Goal: Task Accomplishment & Management: Complete application form

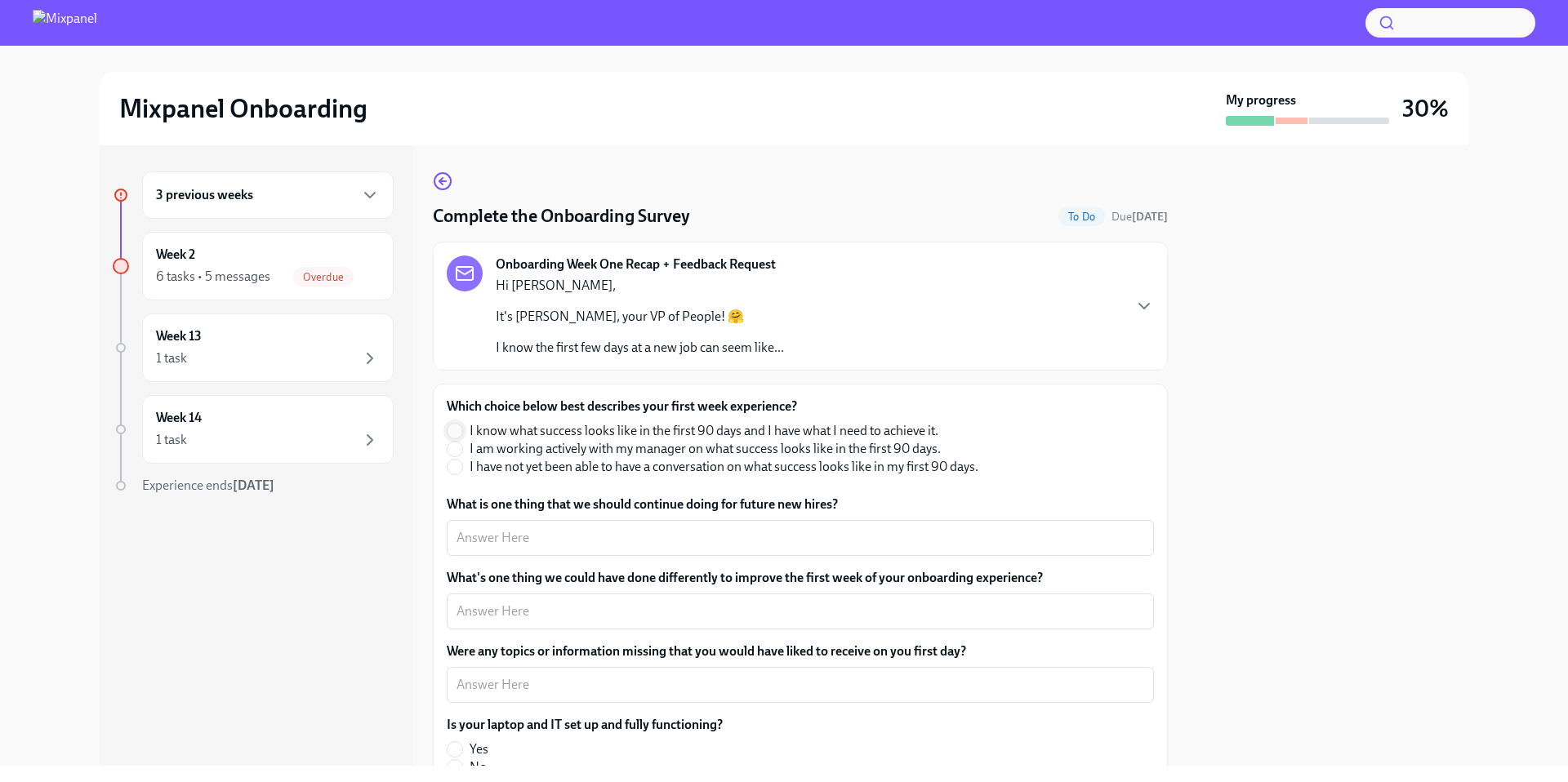
click at [456, 427] on input "I know what success looks like in the first 90 days and I have what I need to a…" at bounding box center [454, 431] width 15 height 15
radio input "true"
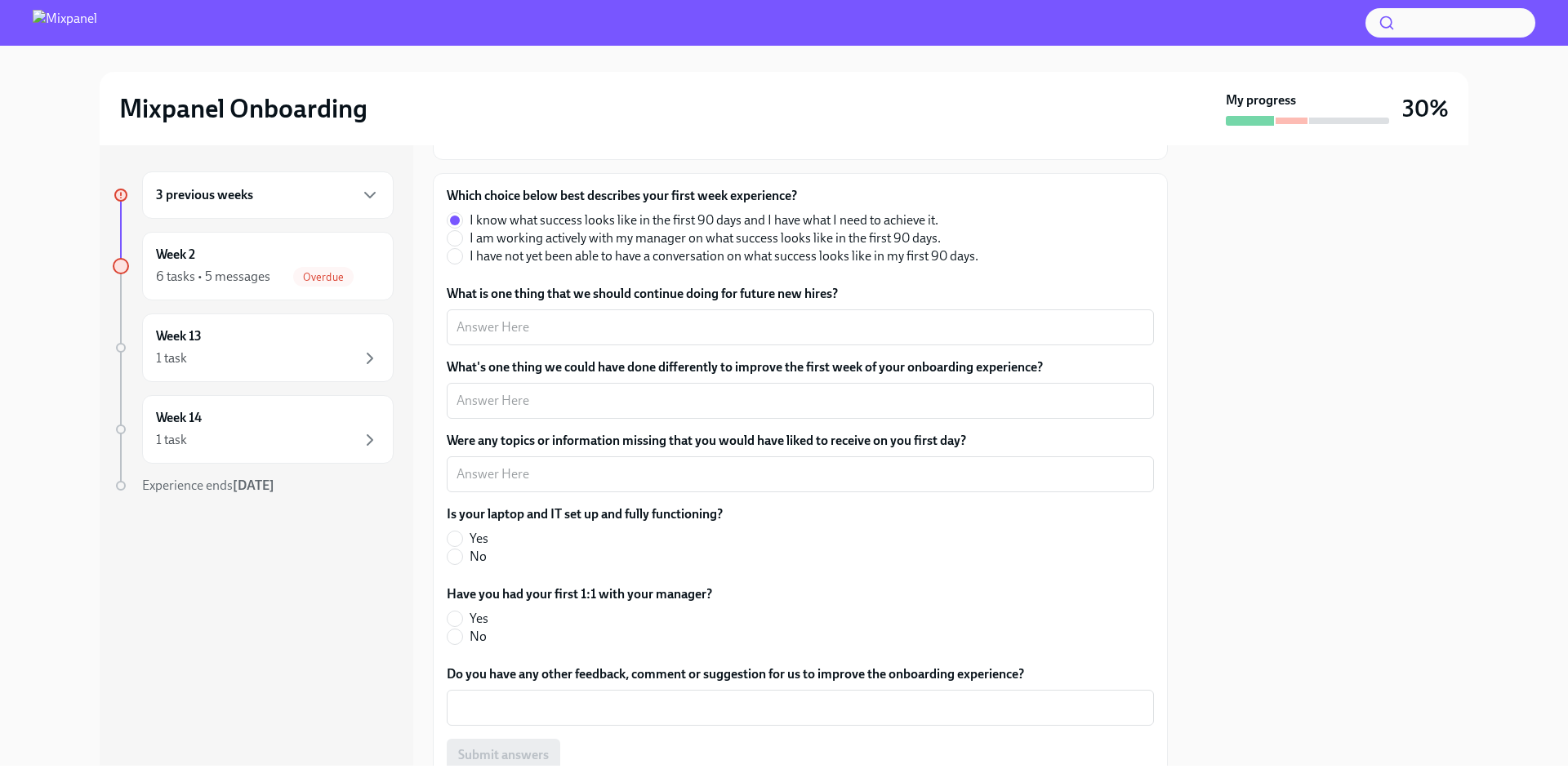
scroll to position [212, 0]
click at [492, 326] on textarea "What is one thing that we should continue doing for future new hires?" at bounding box center [801, 326] width 688 height 20
click at [462, 533] on span at bounding box center [455, 537] width 16 height 16
click at [462, 533] on input "Yes" at bounding box center [454, 537] width 15 height 15
radio input "true"
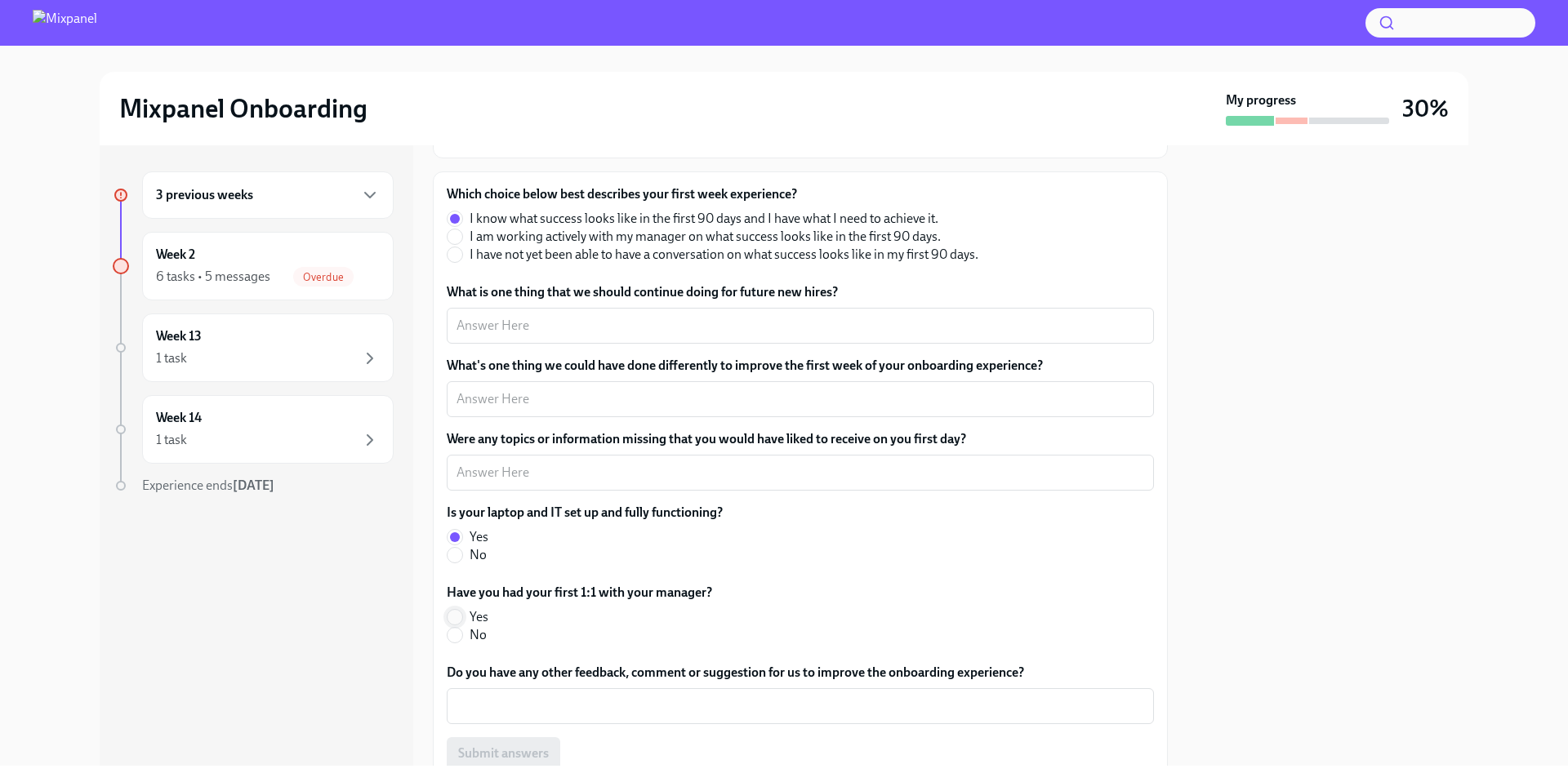
click at [454, 611] on input "Yes" at bounding box center [454, 617] width 15 height 15
radio input "true"
click at [576, 410] on div "x ​" at bounding box center [801, 399] width 708 height 36
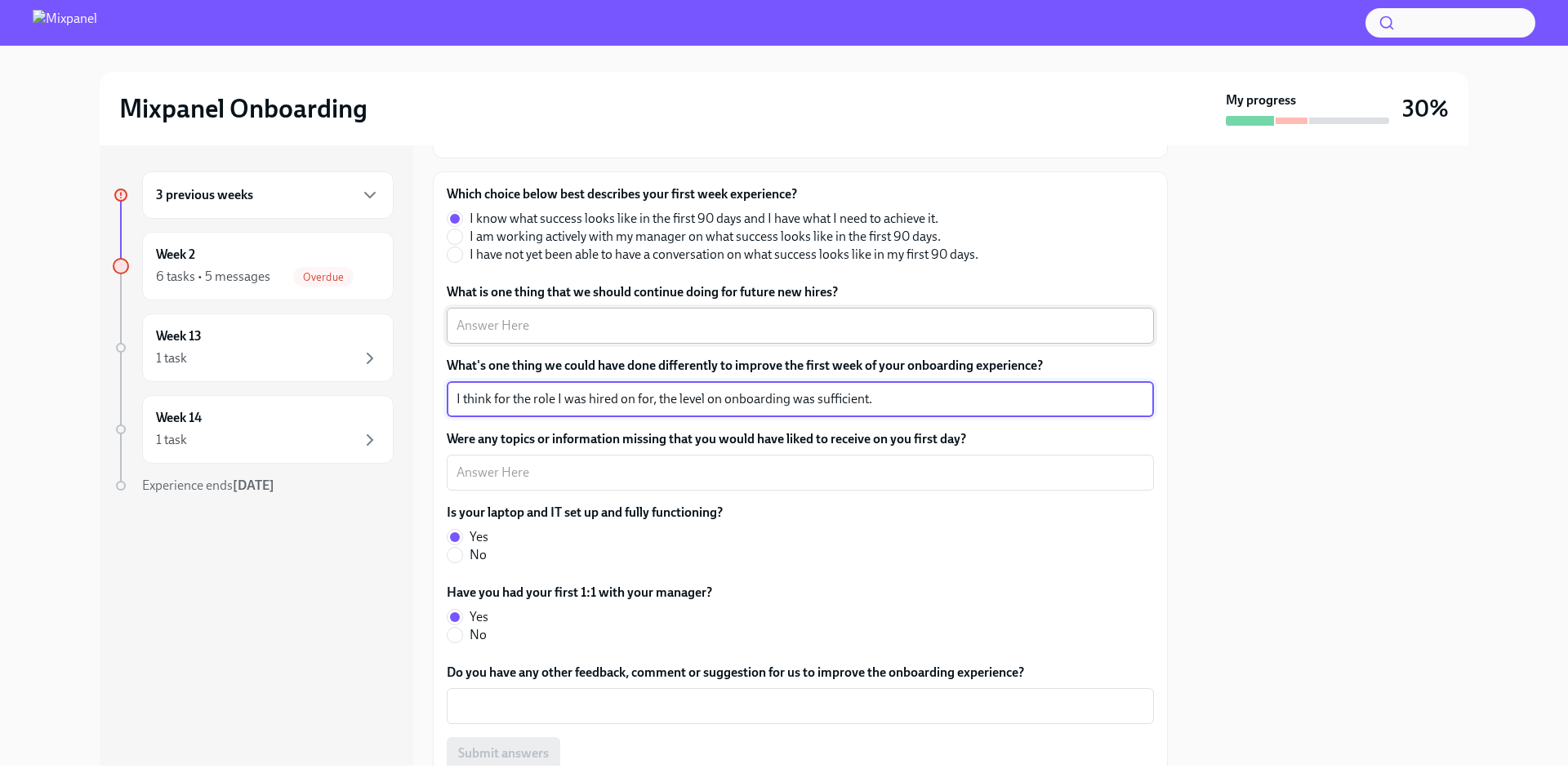
type textarea "I think for the role I was hired on for, the level on onboarding was sufficient."
click at [518, 328] on textarea "What is one thing that we should continue doing for future new hires?" at bounding box center [801, 326] width 688 height 20
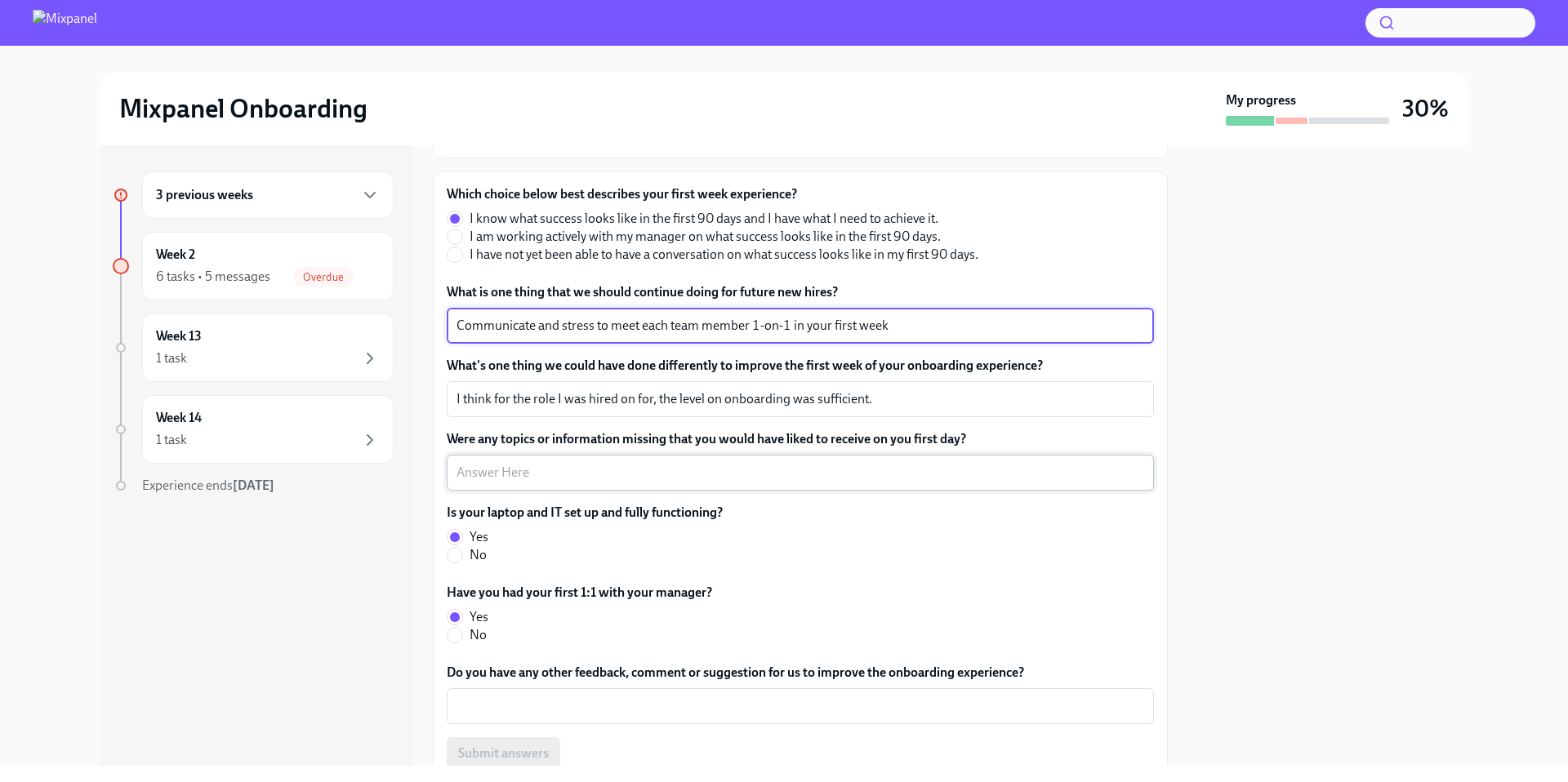
type textarea "Communicate and stress to meet each team member 1-on-1 in your first week"
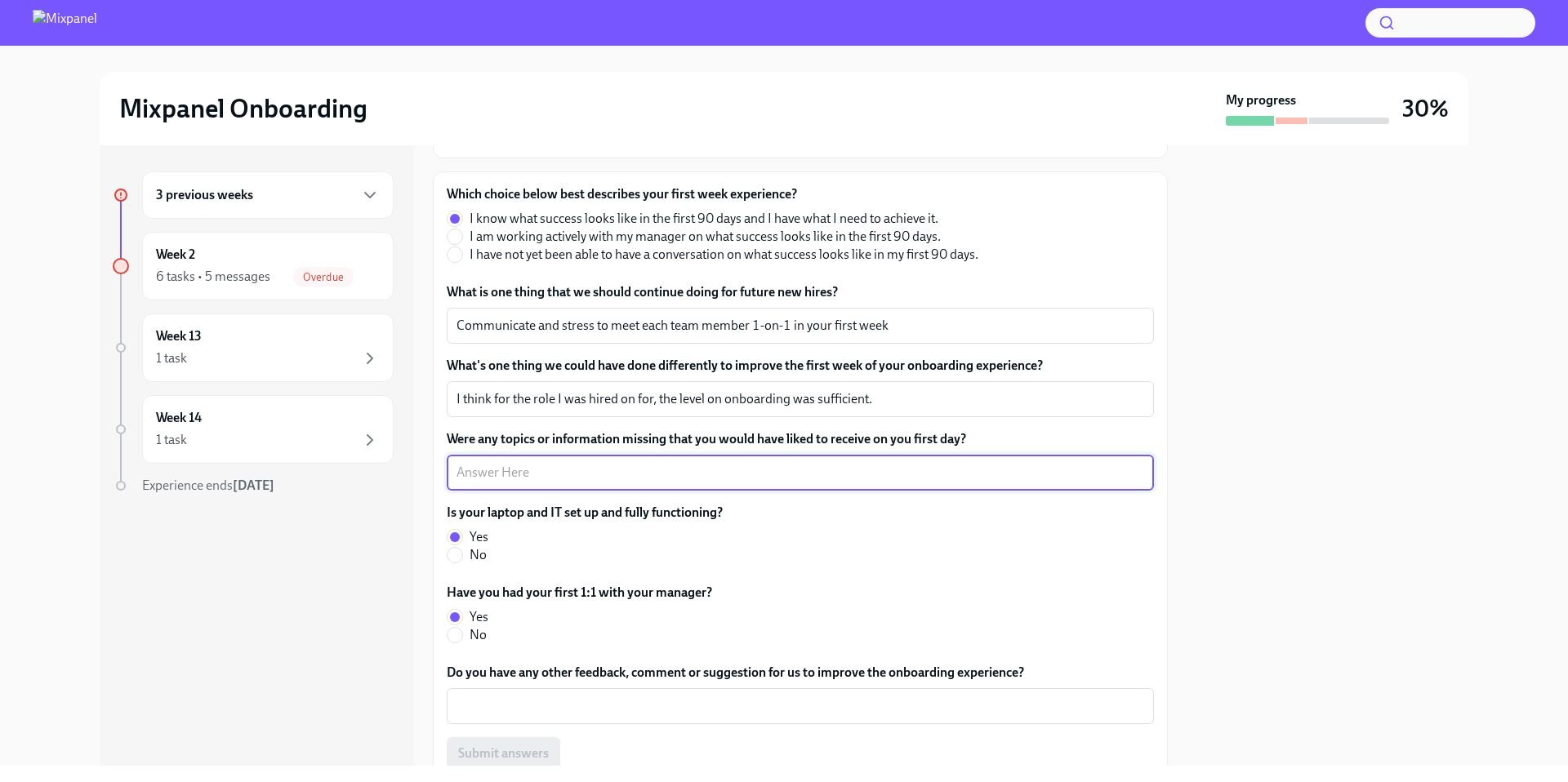
click at [548, 479] on textarea "Were any topics or information missing that you would have liked to receive on …" at bounding box center [801, 473] width 688 height 20
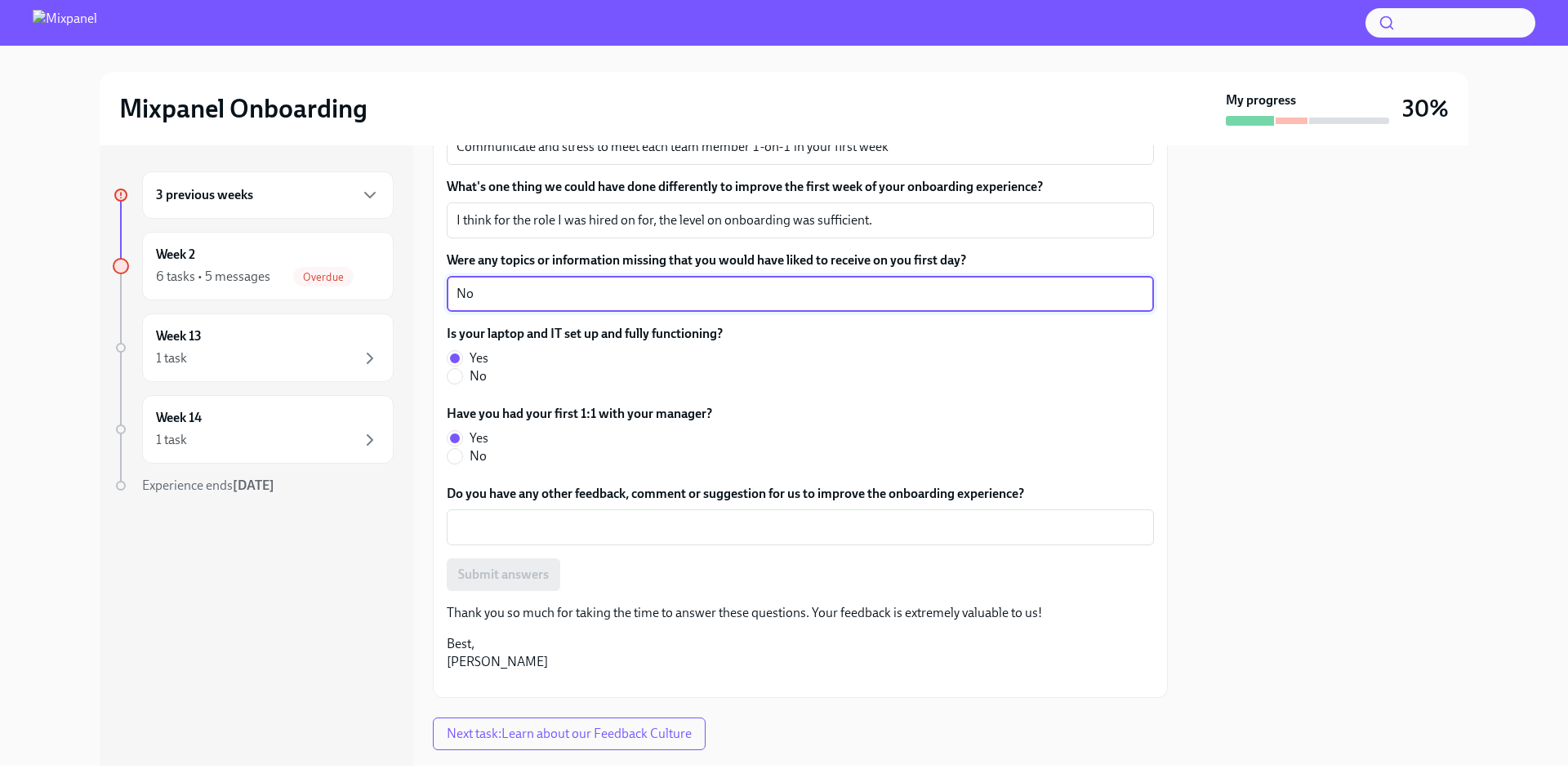
scroll to position [400, 0]
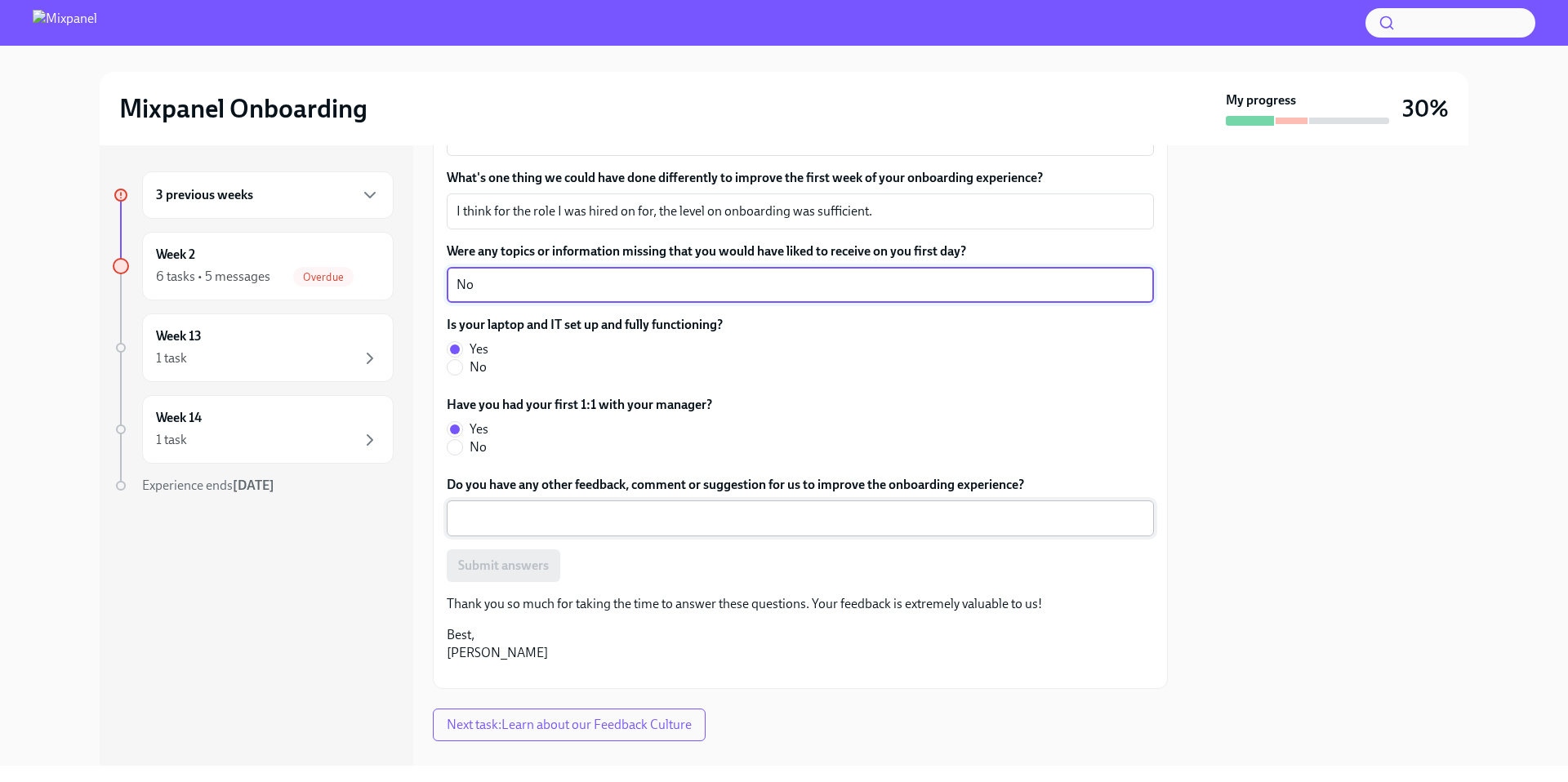
type textarea "No"
click at [521, 517] on textarea "Do you have any other feedback, comment or suggestion for us to improve the onb…" at bounding box center [801, 518] width 688 height 20
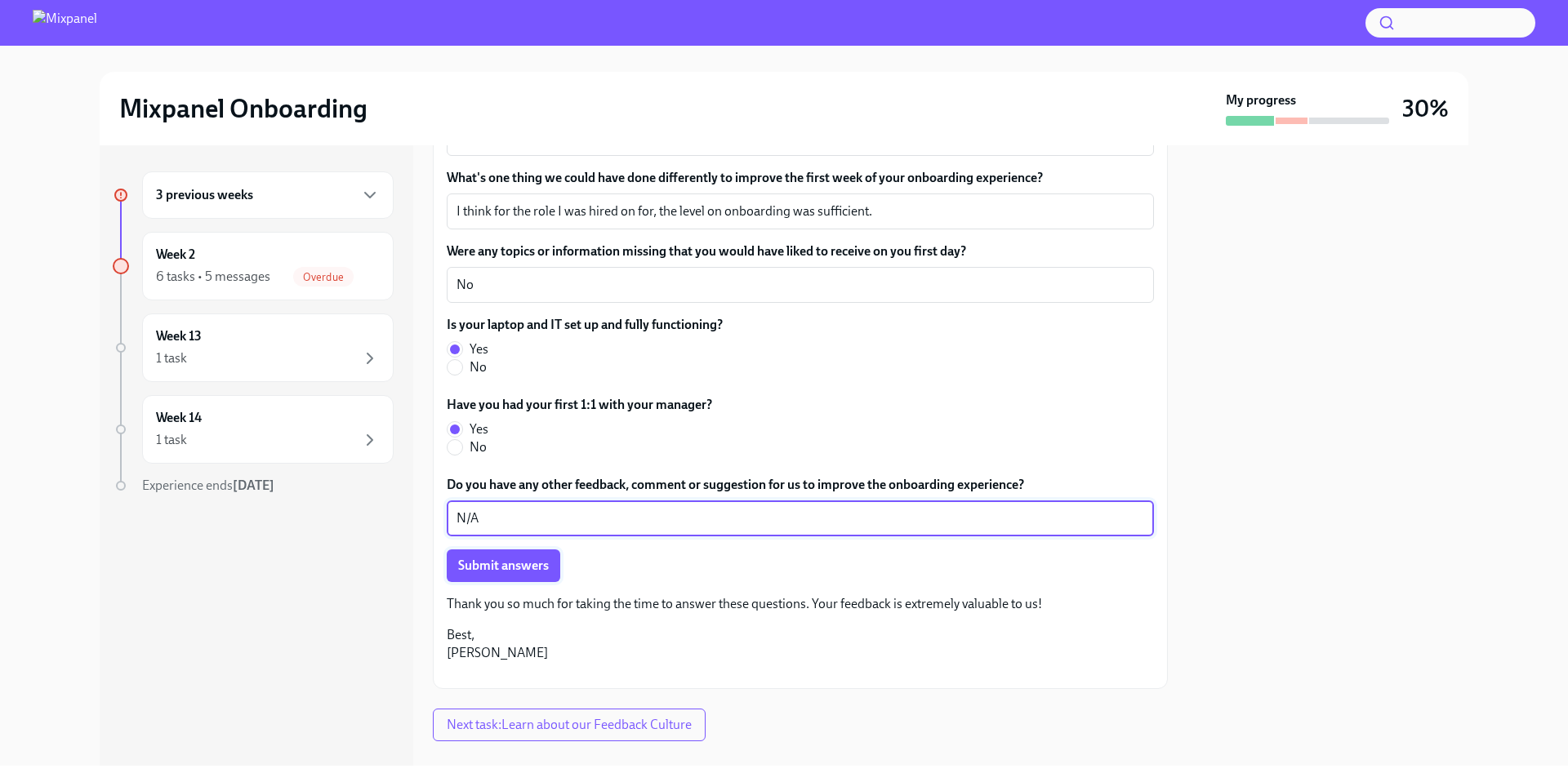
type textarea "N/A"
click at [487, 571] on span "Submit answers" at bounding box center [503, 566] width 91 height 16
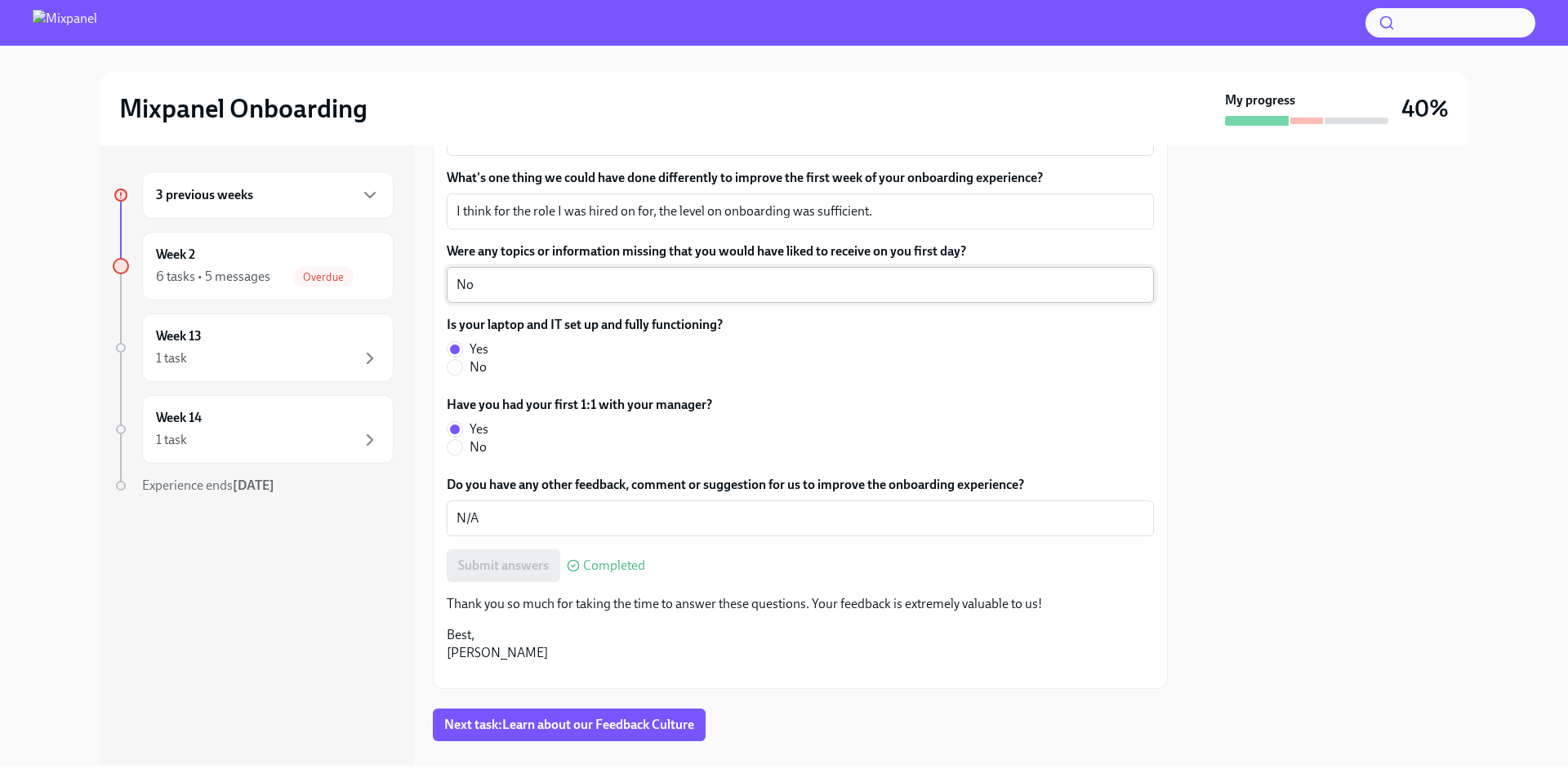
scroll to position [602, 0]
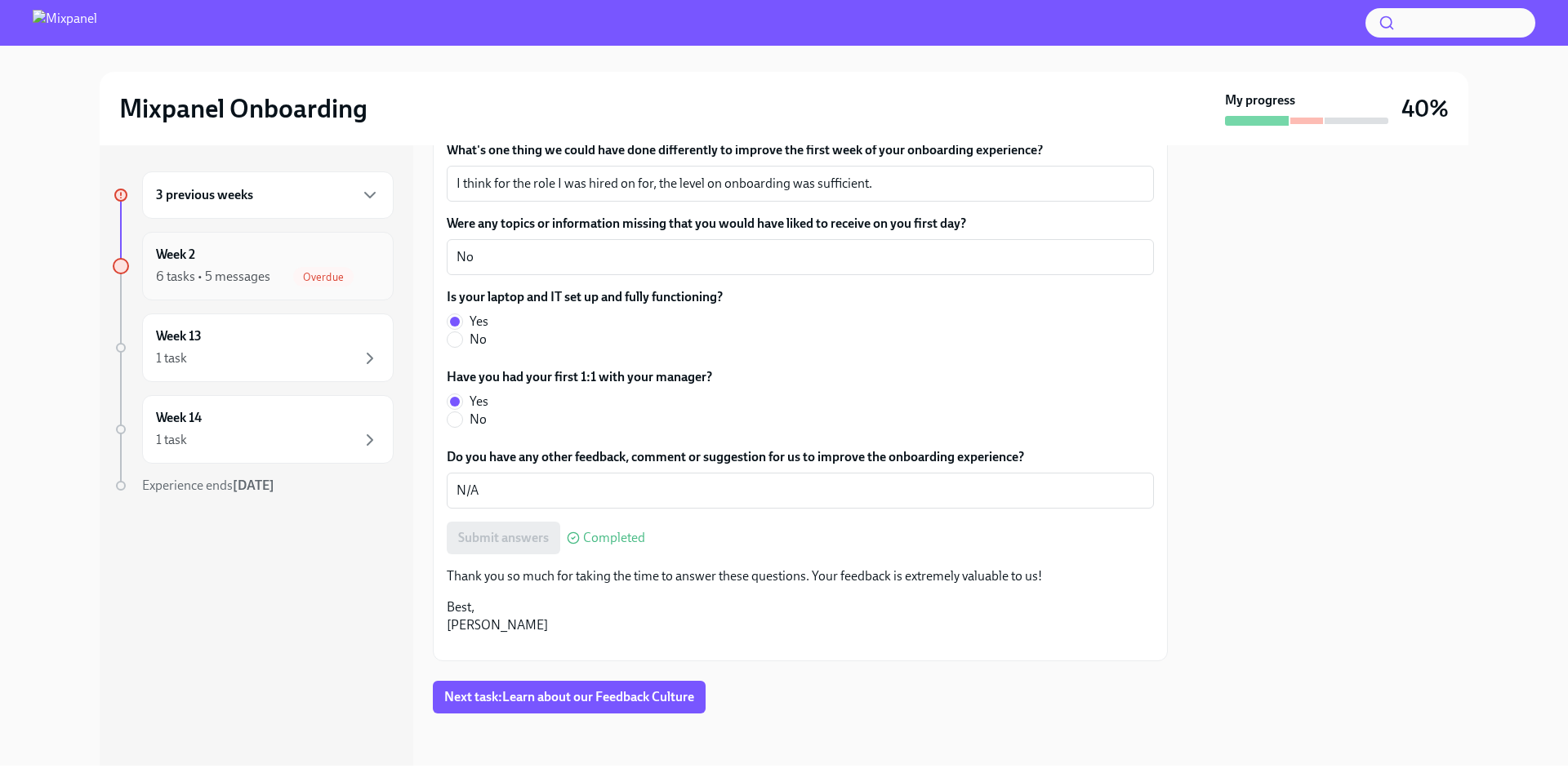
click at [304, 269] on div "Overdue" at bounding box center [324, 276] width 60 height 20
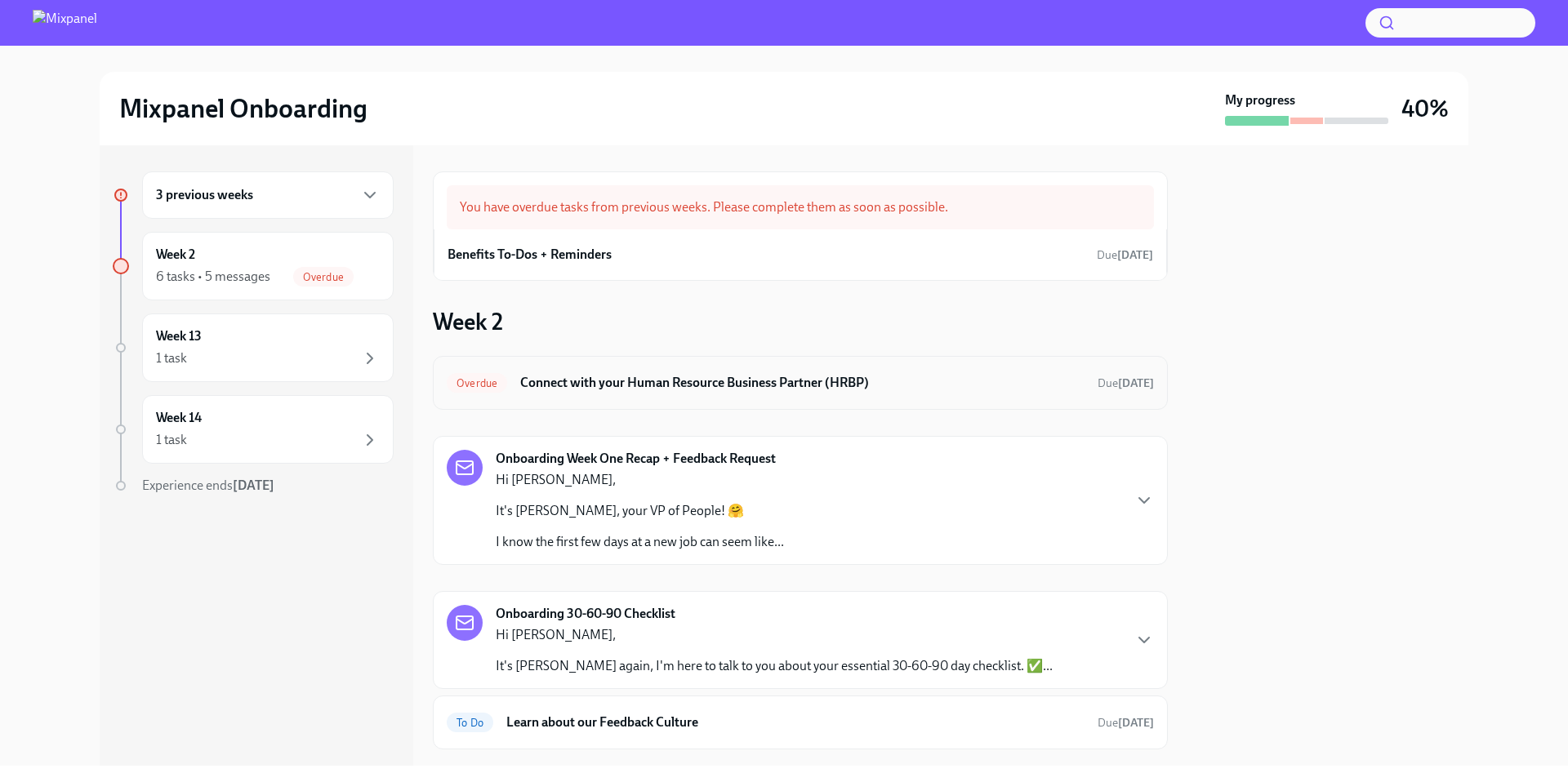
click at [665, 378] on h6 "Connect with your Human Resource Business Partner (HRBP)" at bounding box center [802, 383] width 564 height 18
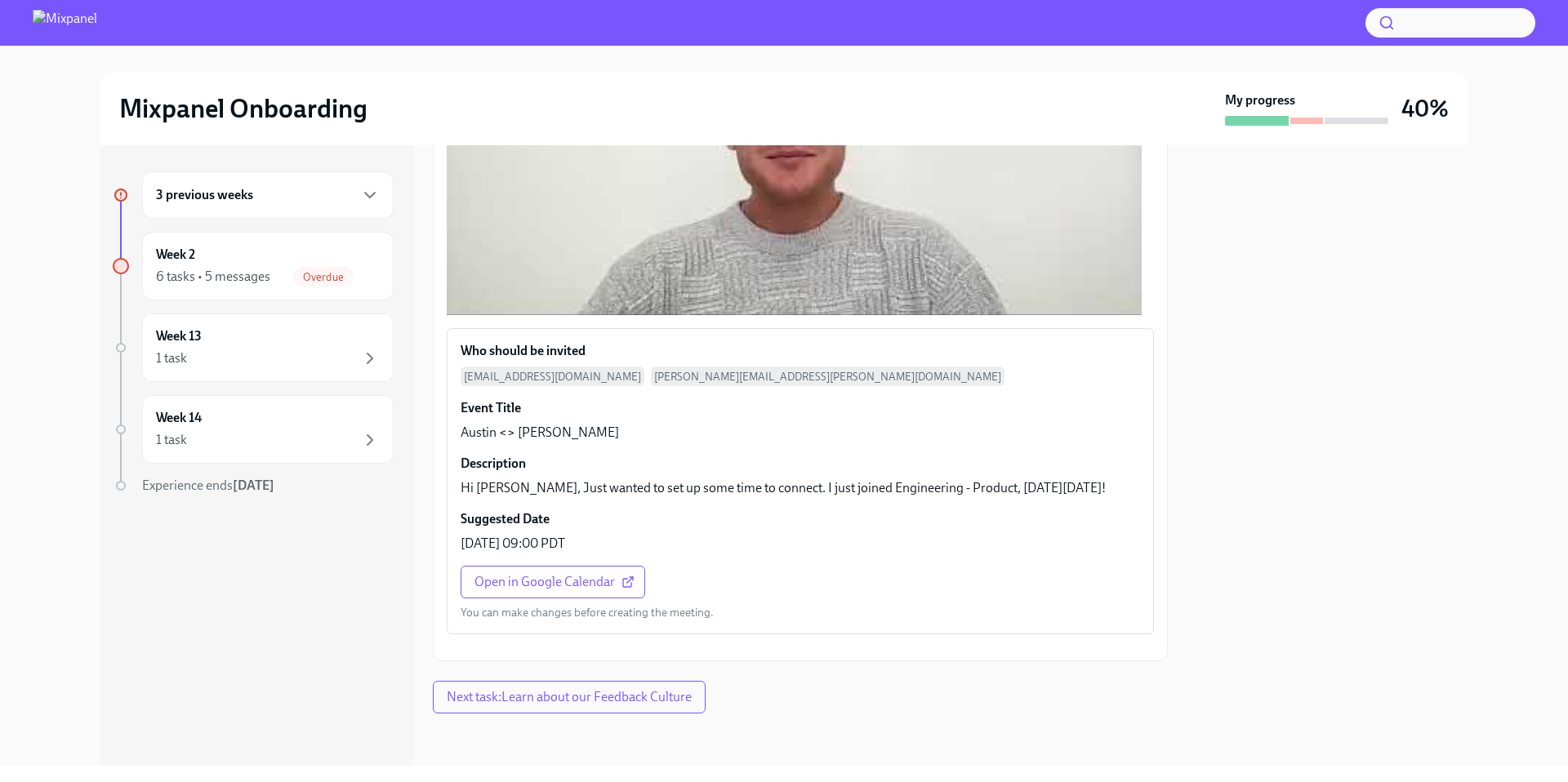
scroll to position [675, 0]
click at [549, 690] on span "Next task : Learn about our Feedback Culture" at bounding box center [570, 697] width 245 height 16
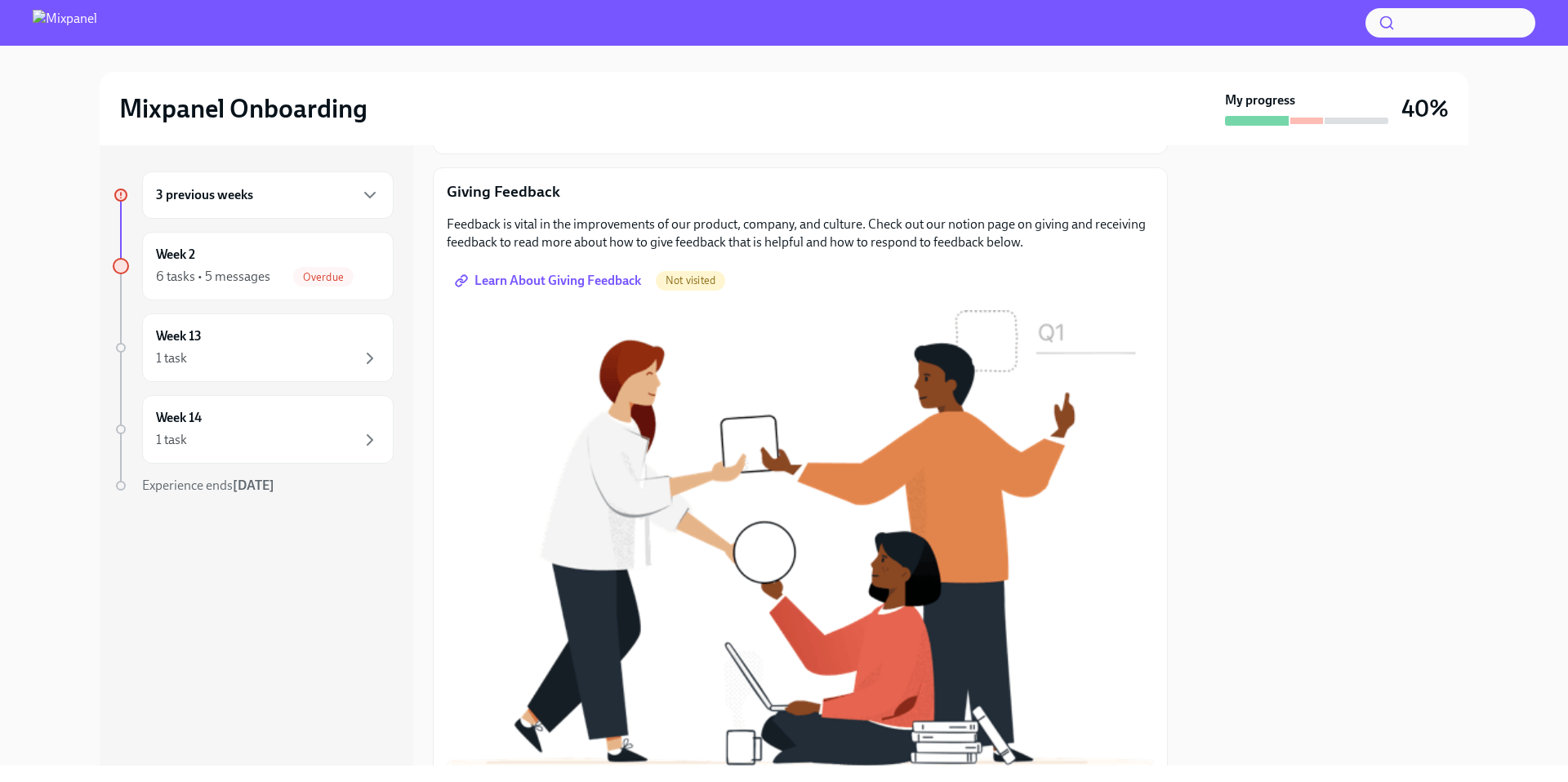
scroll to position [5, 0]
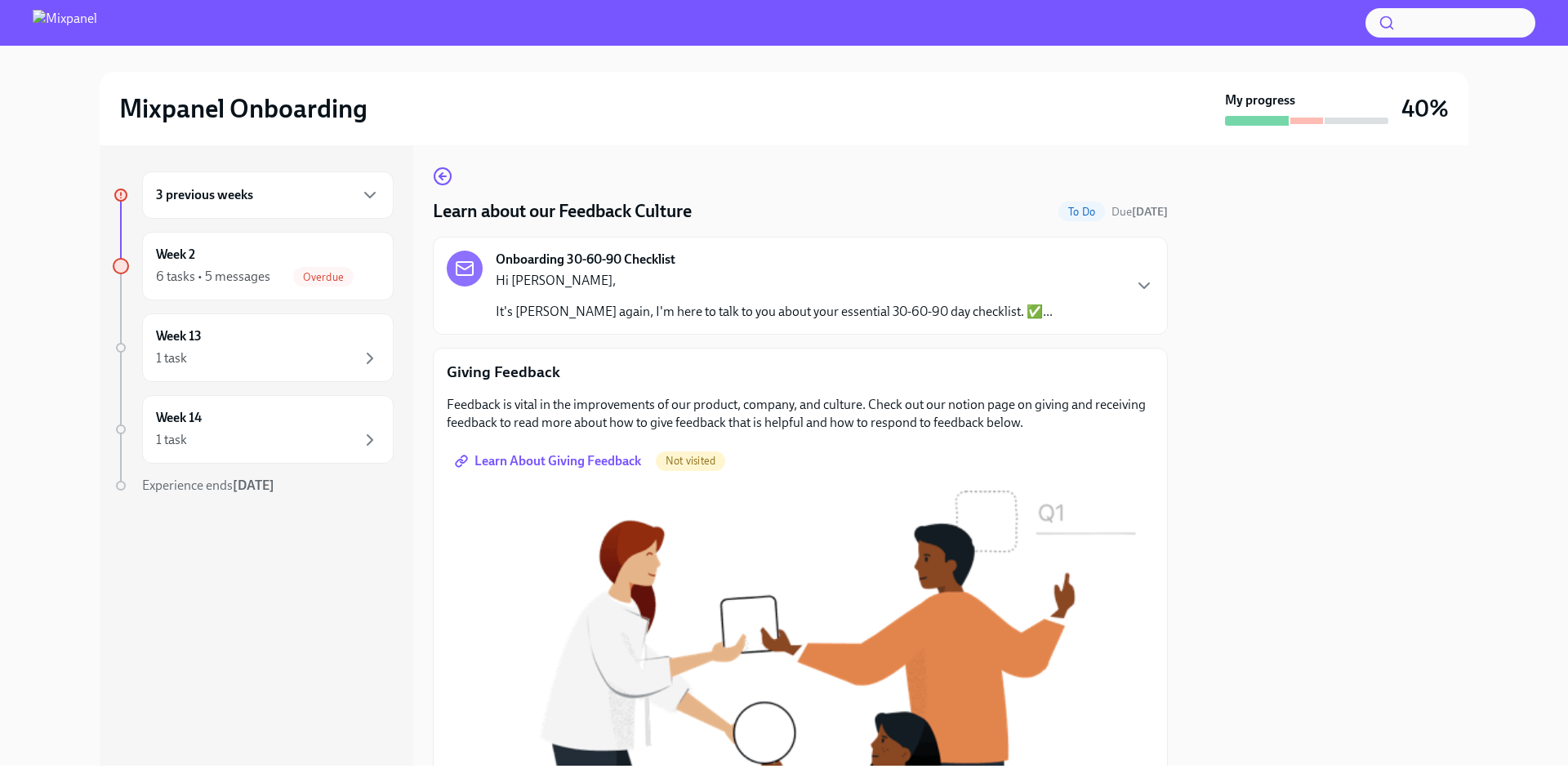
click at [580, 459] on span "Learn About Giving Feedback" at bounding box center [549, 461] width 183 height 16
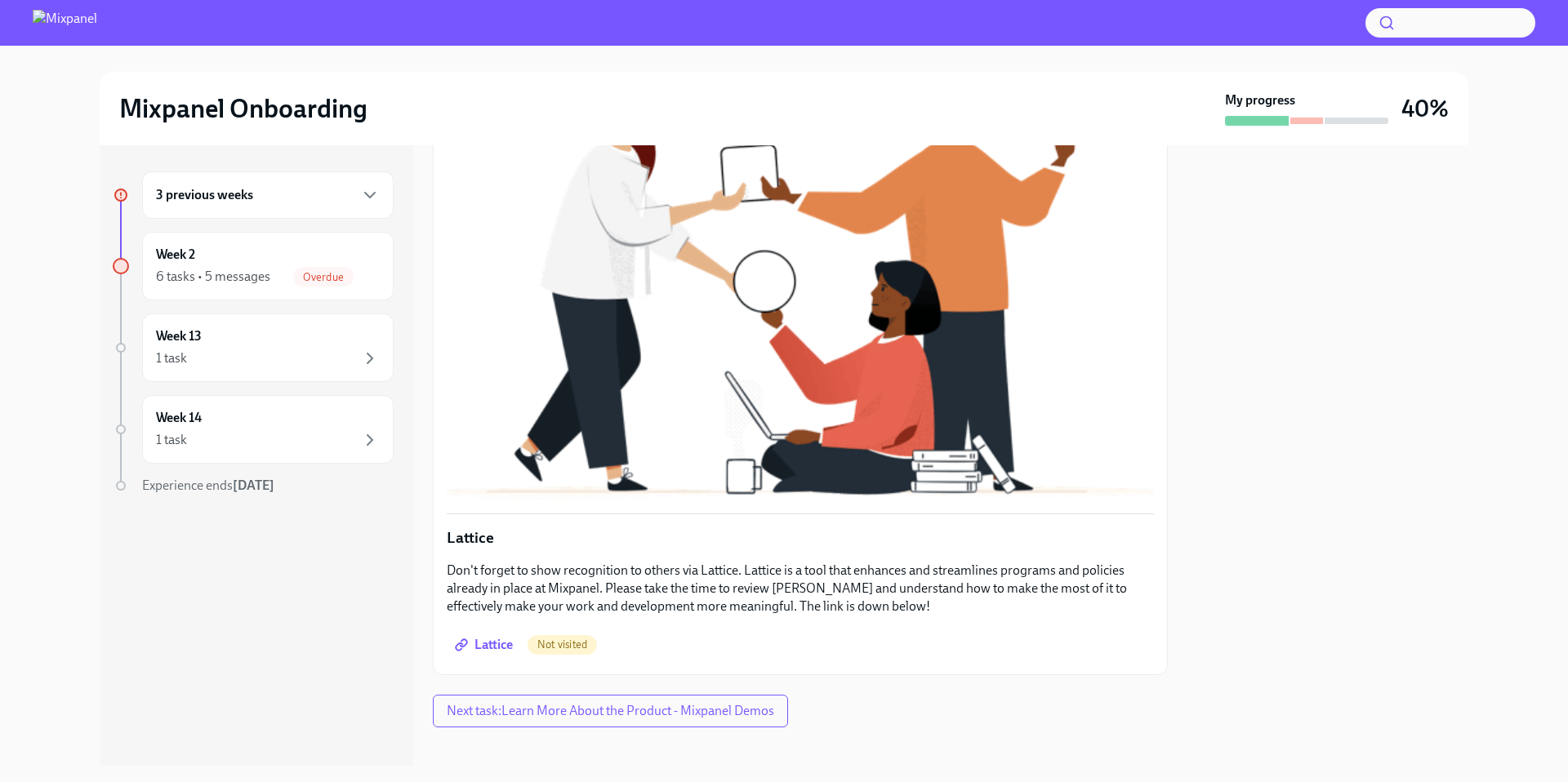
scroll to position [451, 0]
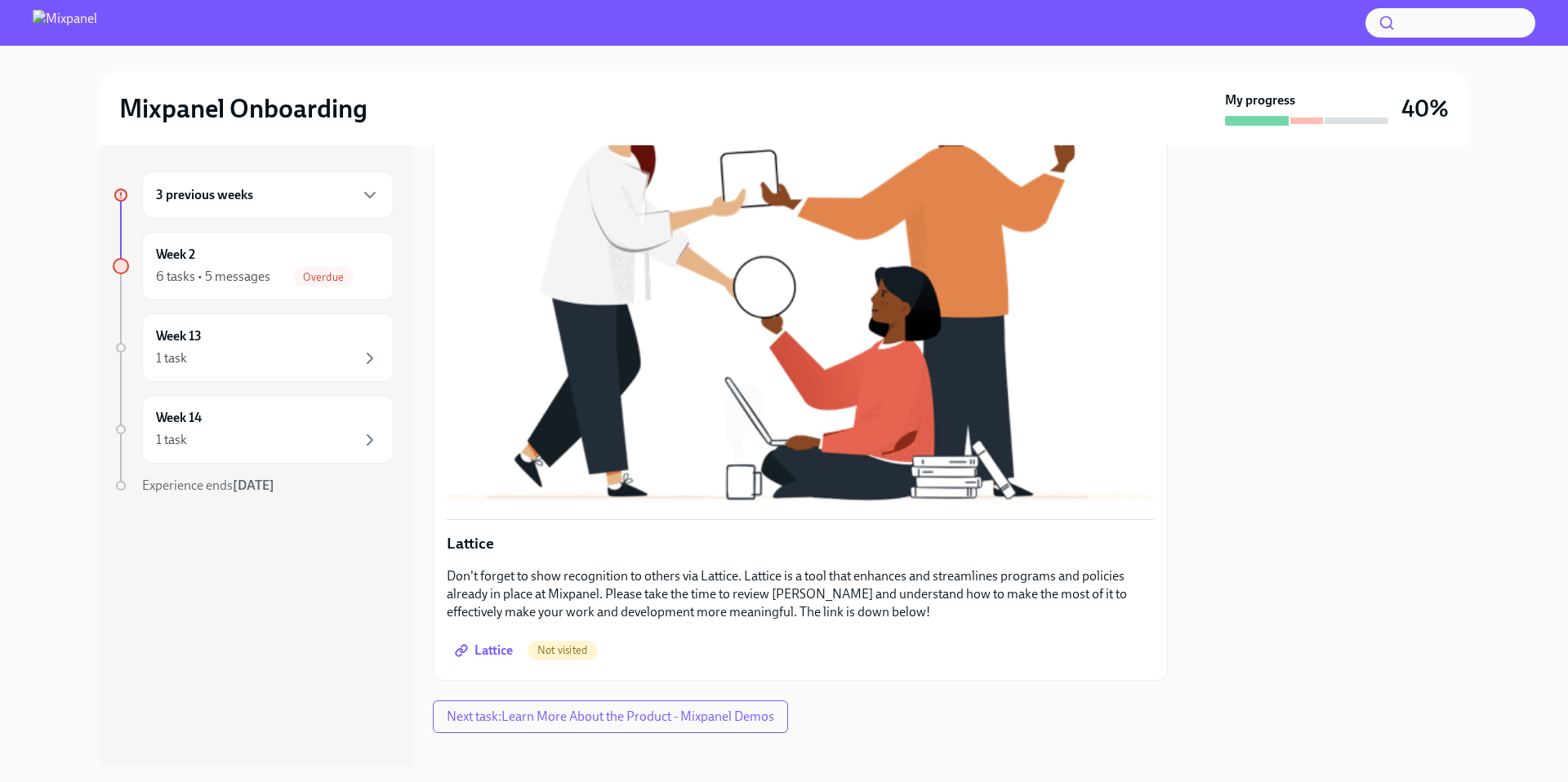
click at [491, 642] on span "Lattice" at bounding box center [485, 650] width 55 height 16
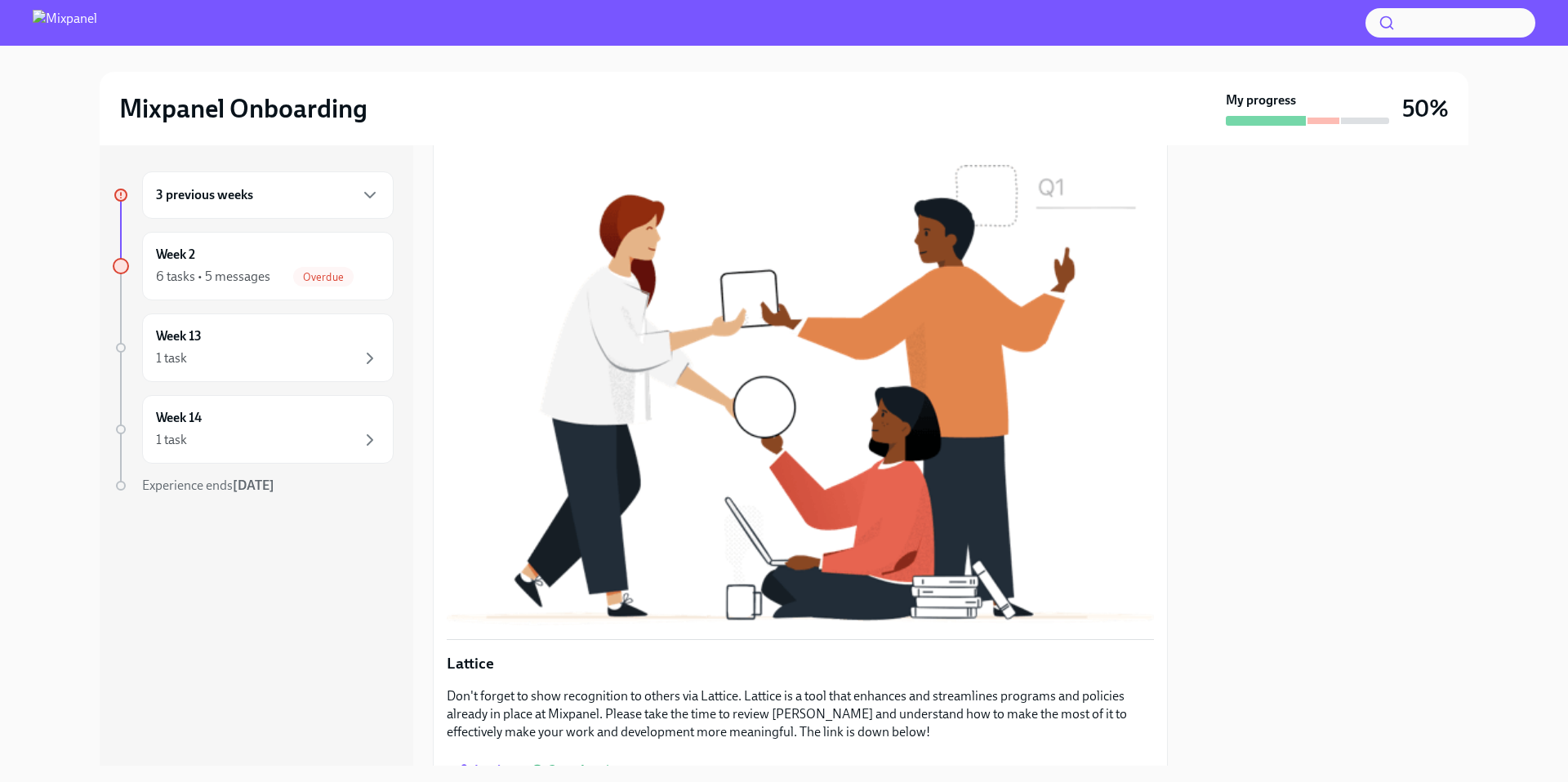
scroll to position [462, 0]
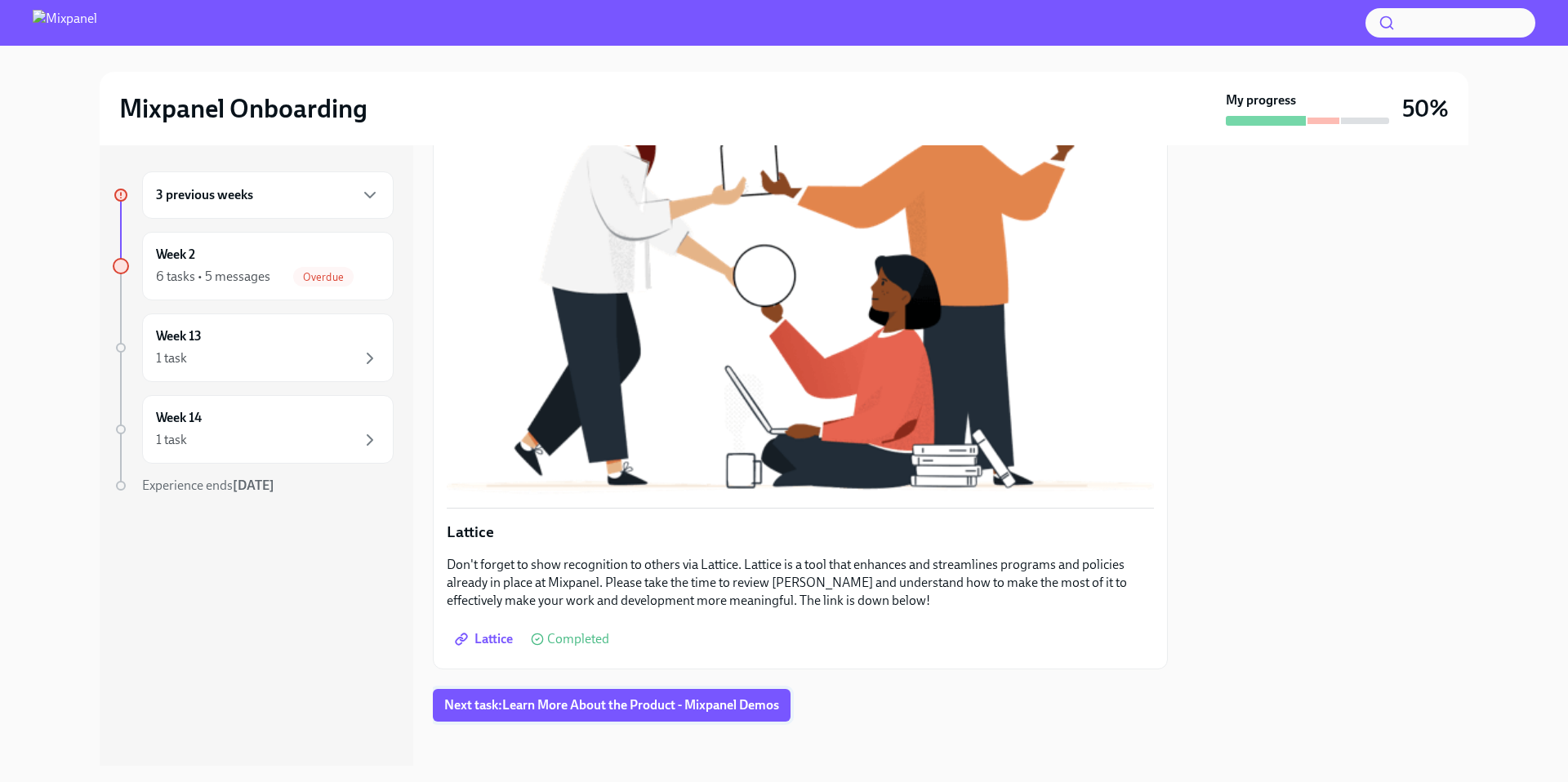
click at [622, 698] on span "Next task : Learn More About the Product - Mixpanel Demos" at bounding box center [612, 706] width 335 height 16
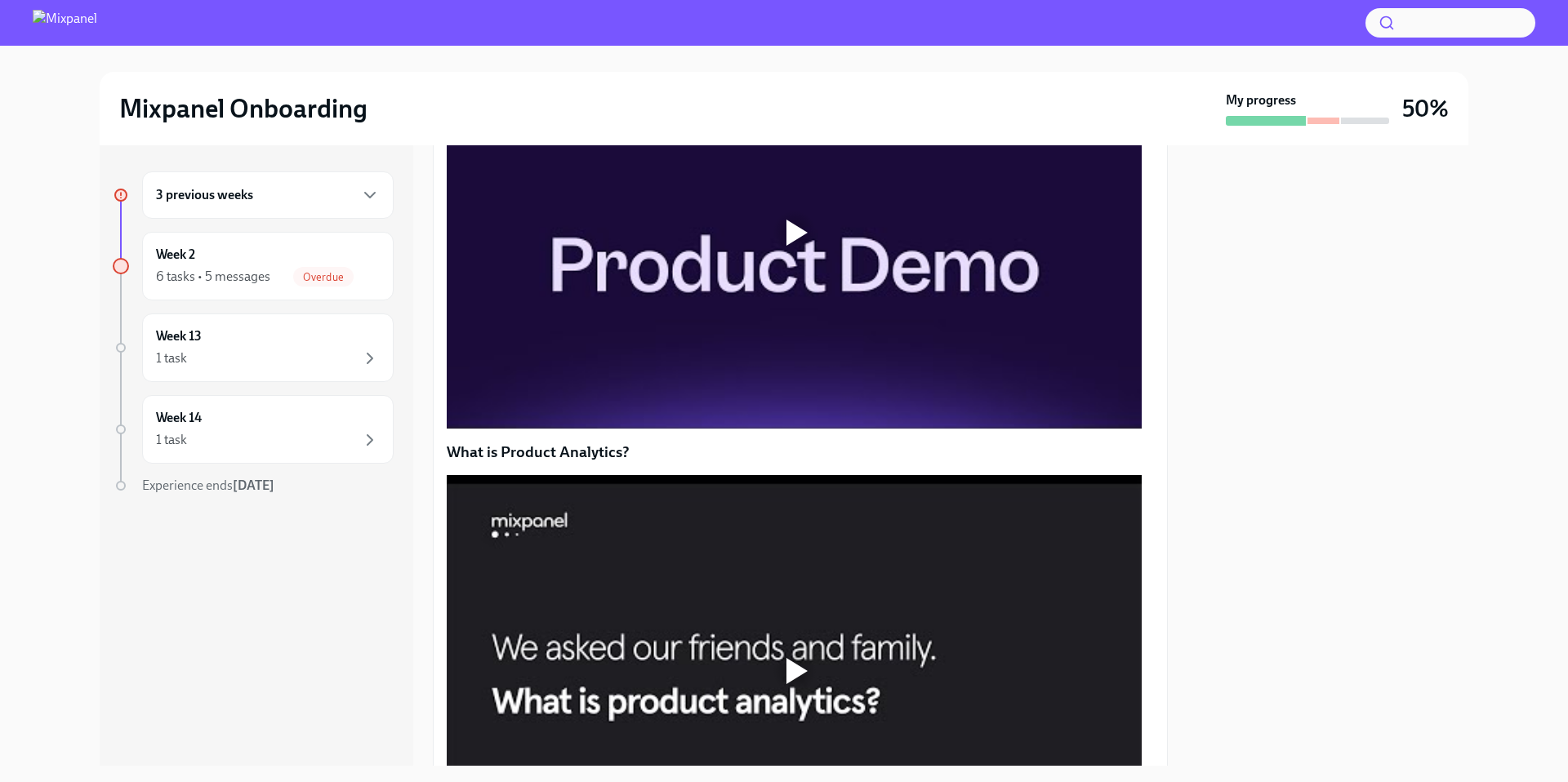
scroll to position [475, 0]
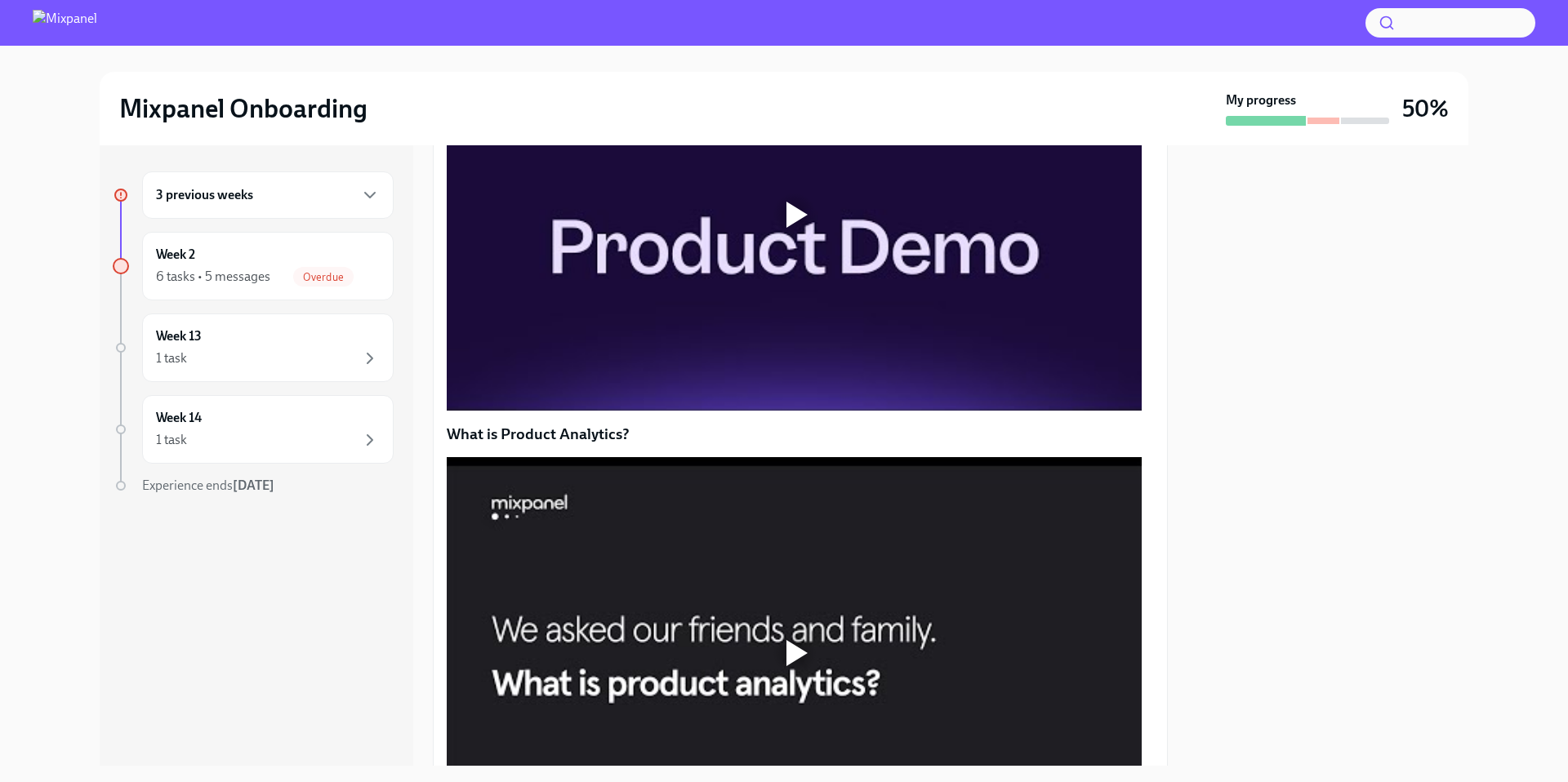
click at [792, 227] on div at bounding box center [797, 214] width 21 height 26
